Goal: Task Accomplishment & Management: Manage account settings

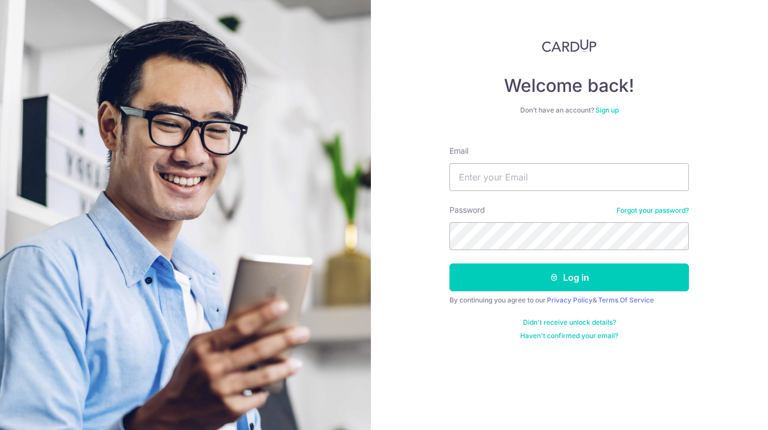
type input "[EMAIL_ADDRESS][DOMAIN_NAME]"
click at [569, 277] on button "Log in" at bounding box center [568, 277] width 239 height 28
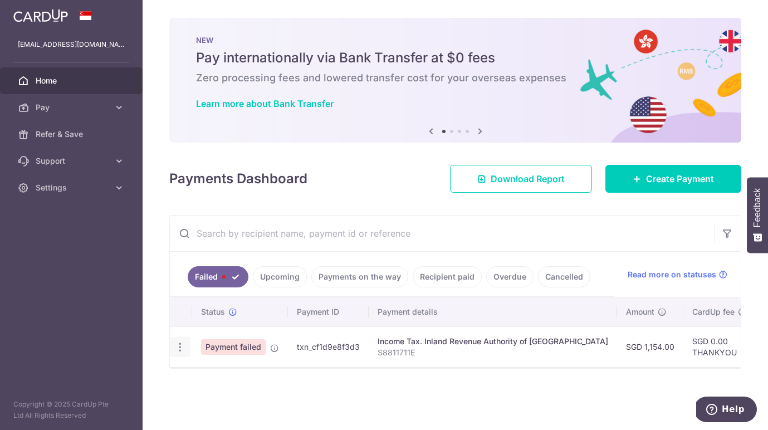
click at [178, 346] on icon "button" at bounding box center [180, 347] width 12 height 12
click at [232, 379] on span "Update payment" at bounding box center [239, 377] width 76 height 13
radio input "true"
type input "1,154.00"
type input "S8811711E"
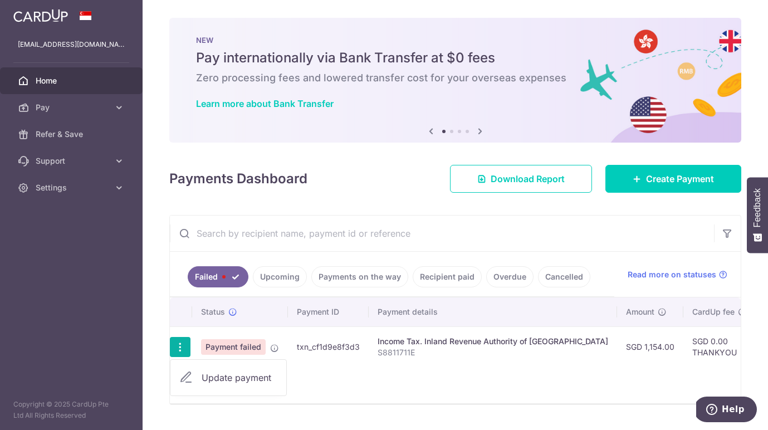
type input "THANKYOU"
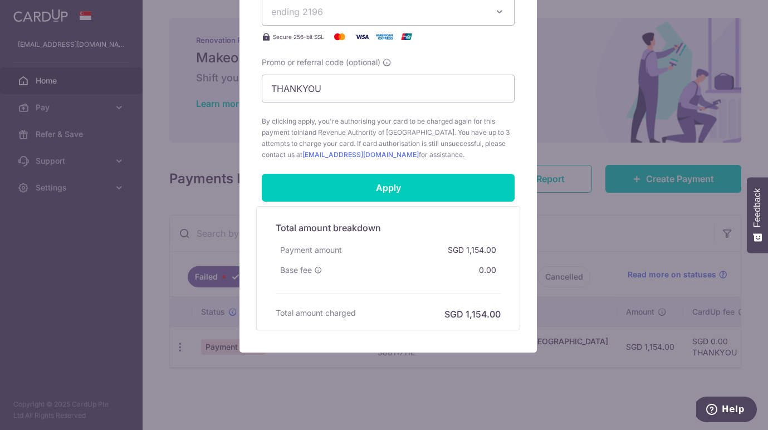
scroll to position [469, 0]
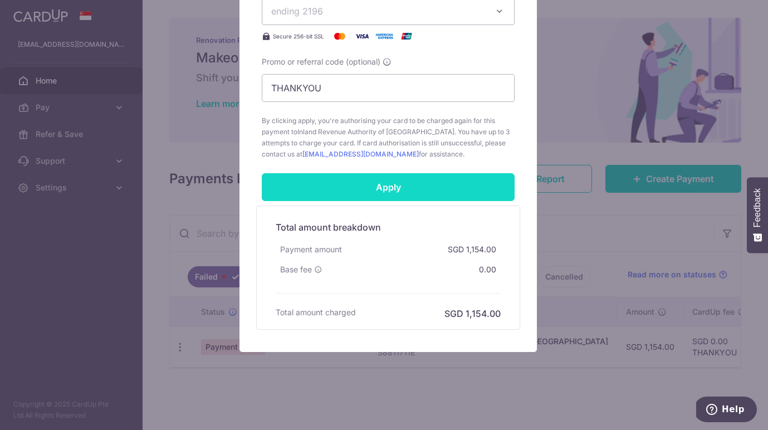
click at [390, 190] on input "Apply" at bounding box center [388, 187] width 253 height 28
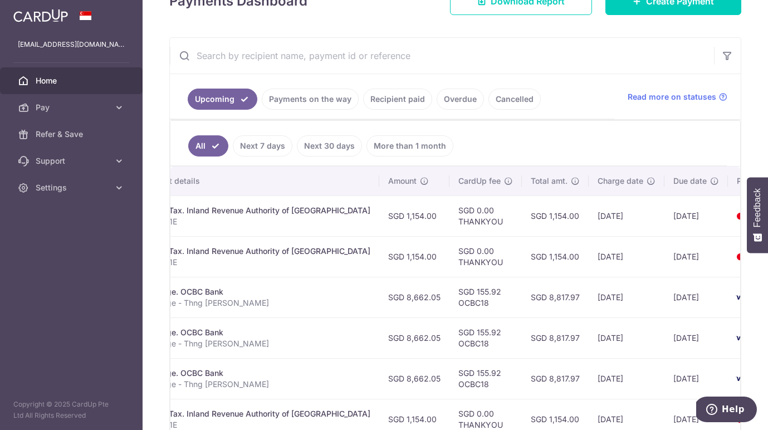
scroll to position [0, 267]
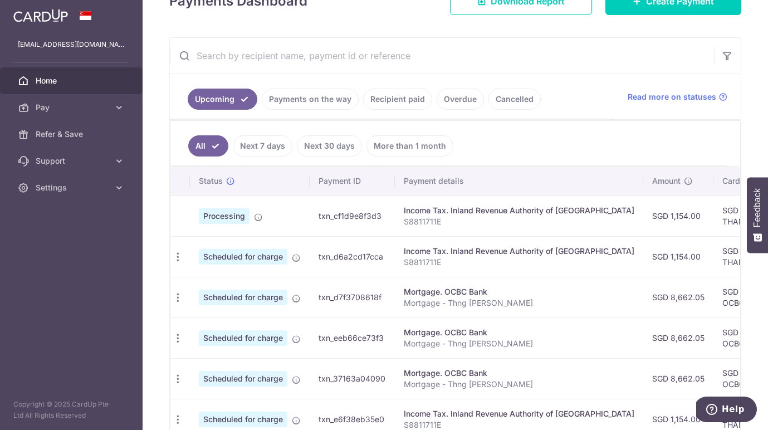
click at [425, 227] on td "Income Tax. Inland Revenue Authority of [GEOGRAPHIC_DATA] S8811711E" at bounding box center [519, 215] width 248 height 41
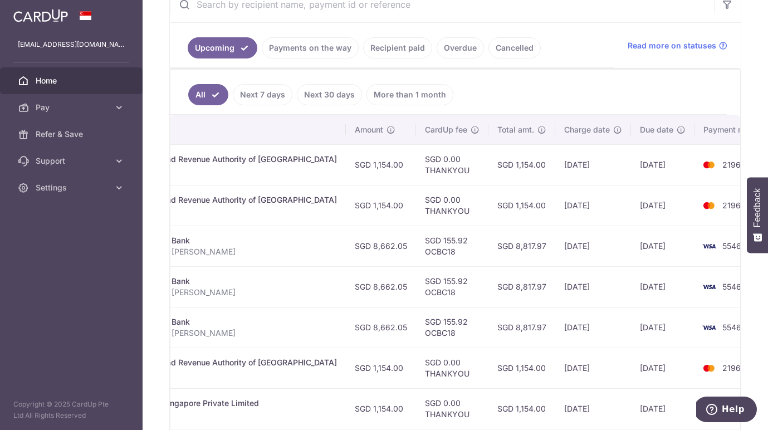
scroll to position [244, 0]
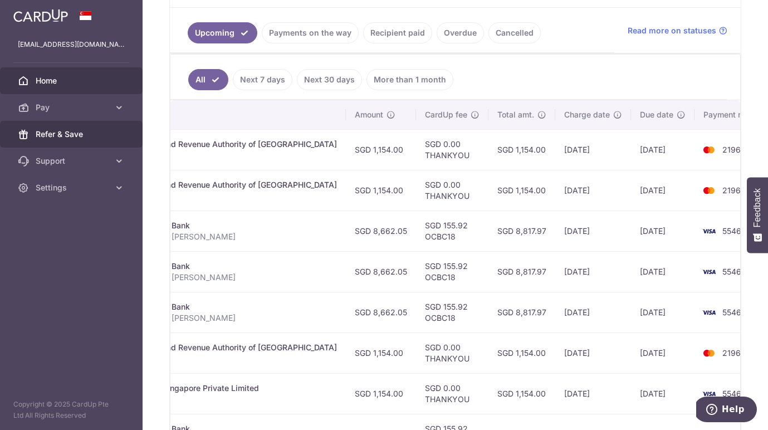
click at [91, 129] on span "Refer & Save" at bounding box center [72, 134] width 73 height 11
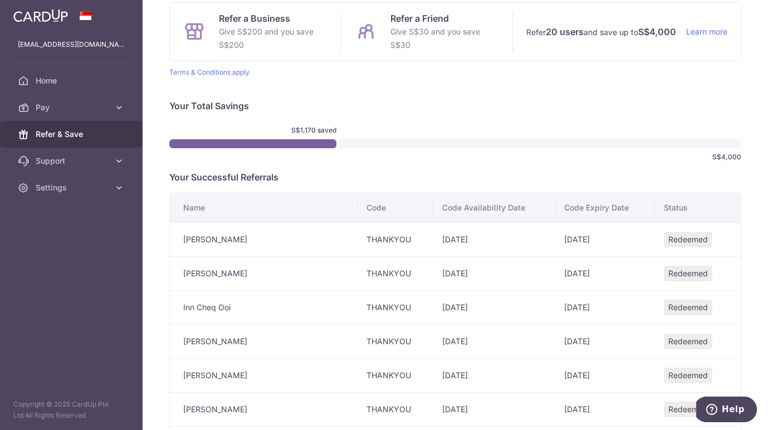
scroll to position [95, 0]
